Goal: Transaction & Acquisition: Purchase product/service

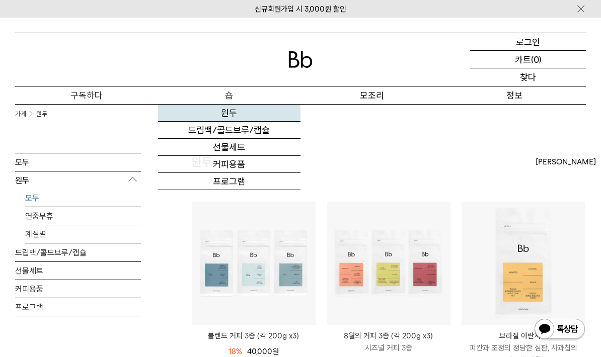
click at [228, 107] on link "원두" at bounding box center [229, 113] width 143 height 17
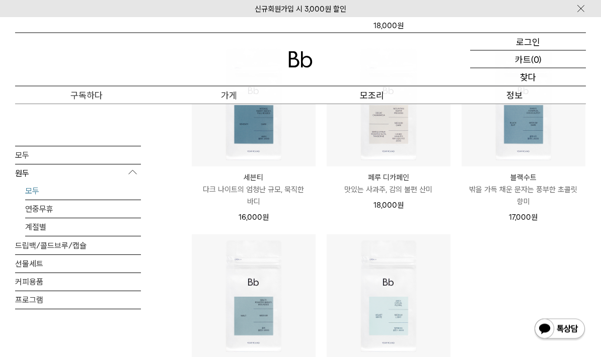
scroll to position [539, 0]
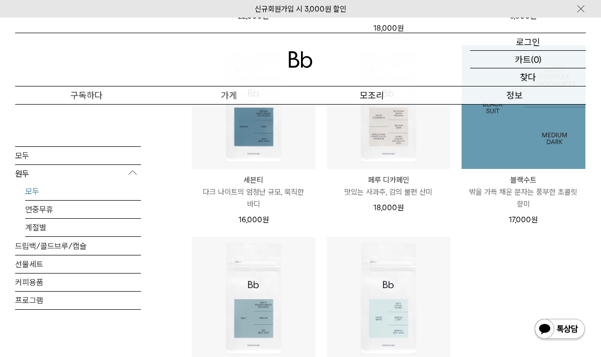
click at [518, 165] on img at bounding box center [523, 107] width 124 height 124
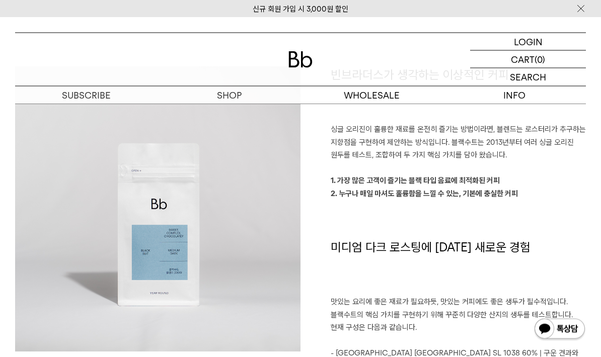
scroll to position [710, 0]
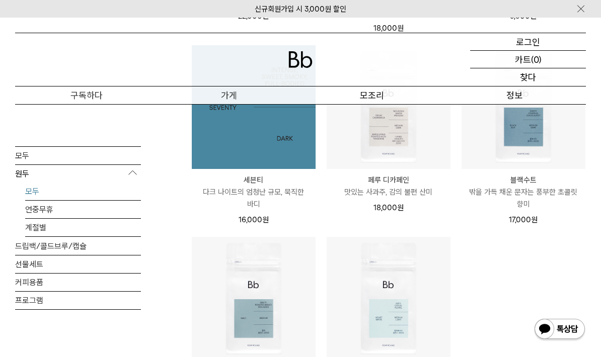
click at [270, 155] on img at bounding box center [254, 107] width 124 height 124
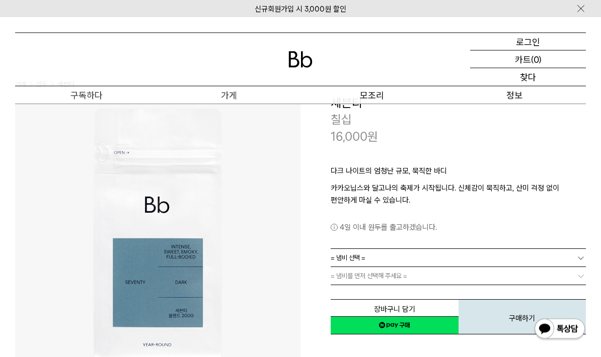
scroll to position [24, 0]
